Goal: Information Seeking & Learning: Check status

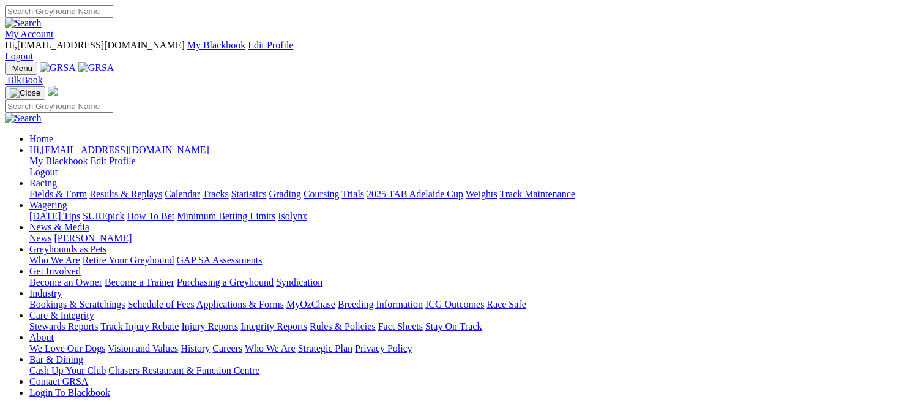
click at [57, 178] on link "Racing" at bounding box center [43, 183] width 28 height 10
drag, startPoint x: 0, startPoint y: 0, endPoint x: 205, endPoint y: 47, distance: 210.5
click at [57, 178] on link "Racing" at bounding box center [43, 183] width 28 height 10
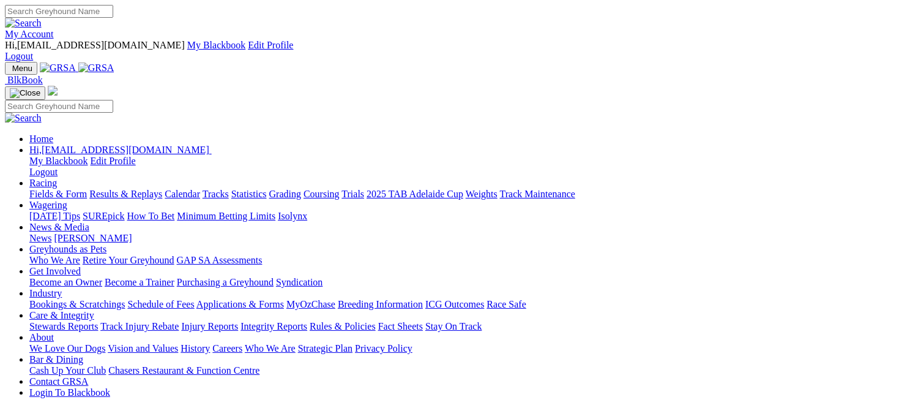
click at [57, 178] on link "Racing" at bounding box center [43, 183] width 28 height 10
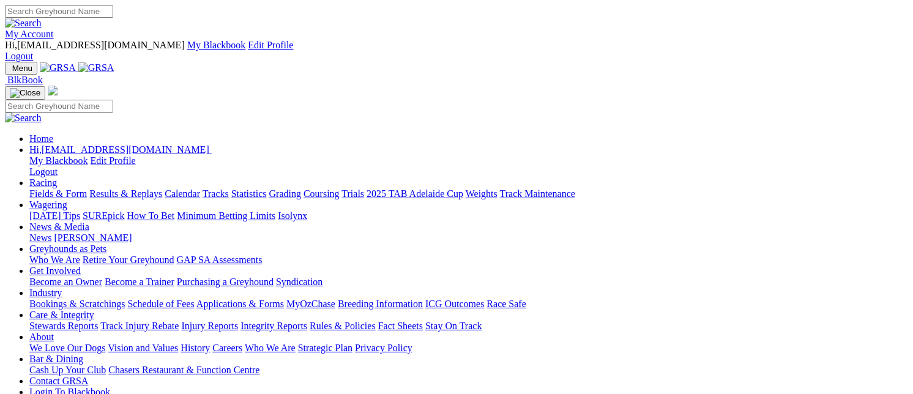
click at [162, 189] on link "Results & Replays" at bounding box center [125, 194] width 73 height 10
